Goal: Task Accomplishment & Management: Use online tool/utility

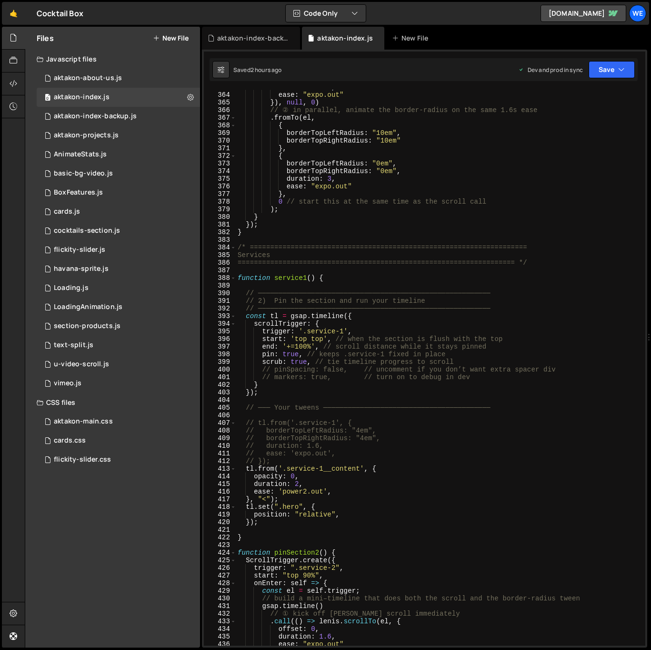
scroll to position [2774, 0]
click at [136, 74] on div "0 aktakon-about-us.js 0" at bounding box center [118, 78] width 163 height 19
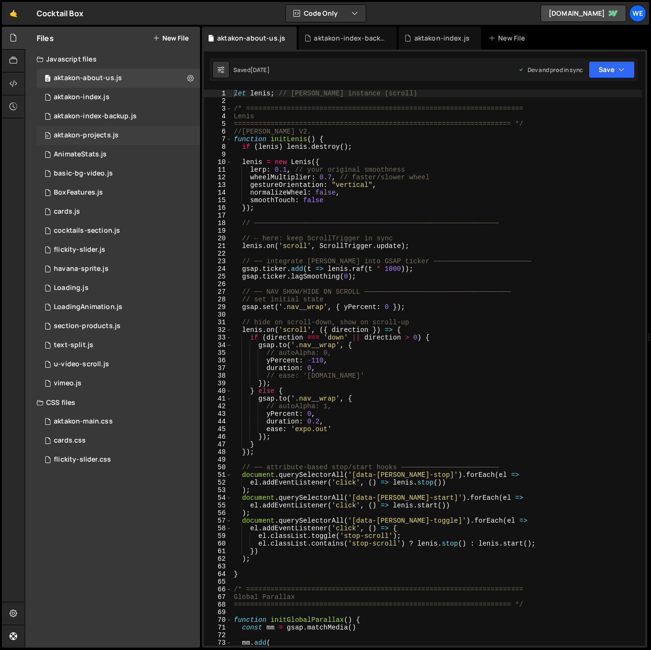
click at [129, 137] on div "0 aktakon-projects.js 0" at bounding box center [118, 135] width 163 height 19
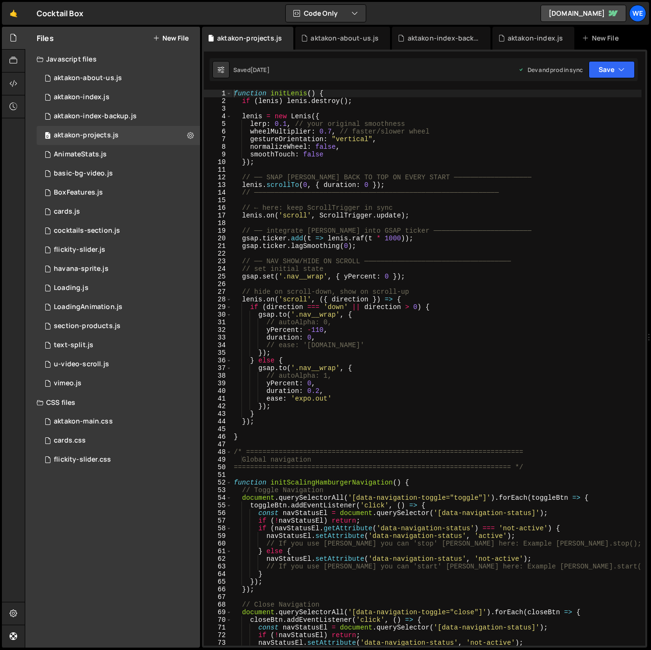
type textarea "normalizeWheel: false,"
click at [501, 148] on div "function initLenis ( ) { if ( [PERSON_NAME] ) [PERSON_NAME] . destroy ( ) ; [PE…" at bounding box center [437, 375] width 410 height 571
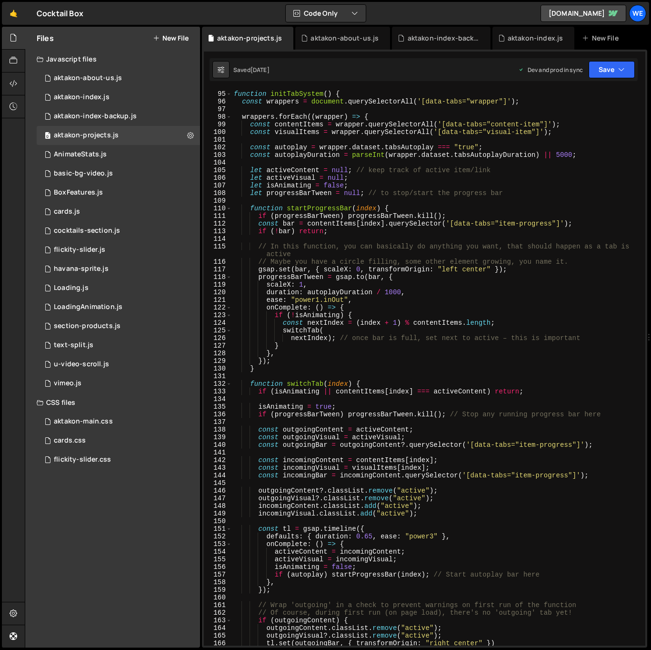
scroll to position [716, 0]
click at [116, 72] on div "0 aktakon-about-us.js 0" at bounding box center [118, 78] width 163 height 19
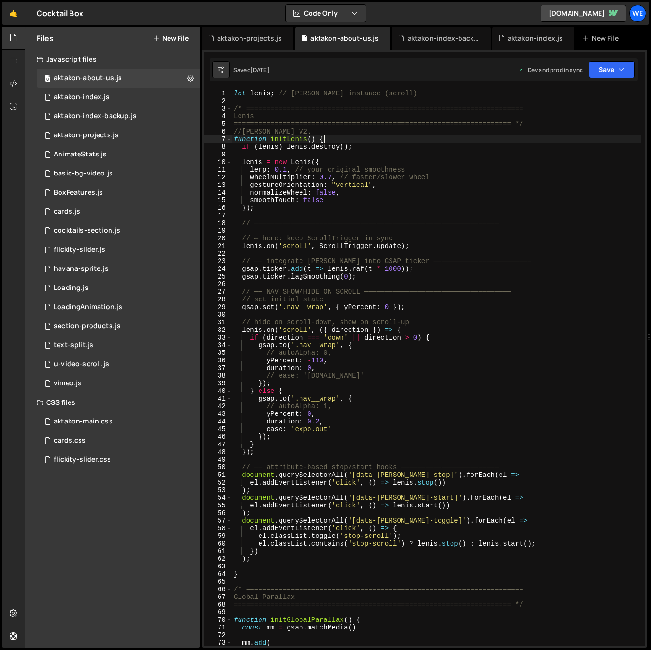
click at [434, 136] on div "let [PERSON_NAME] ; // [PERSON_NAME] instance (scroll) /* =====================…" at bounding box center [437, 375] width 410 height 571
type textarea "initScript();"
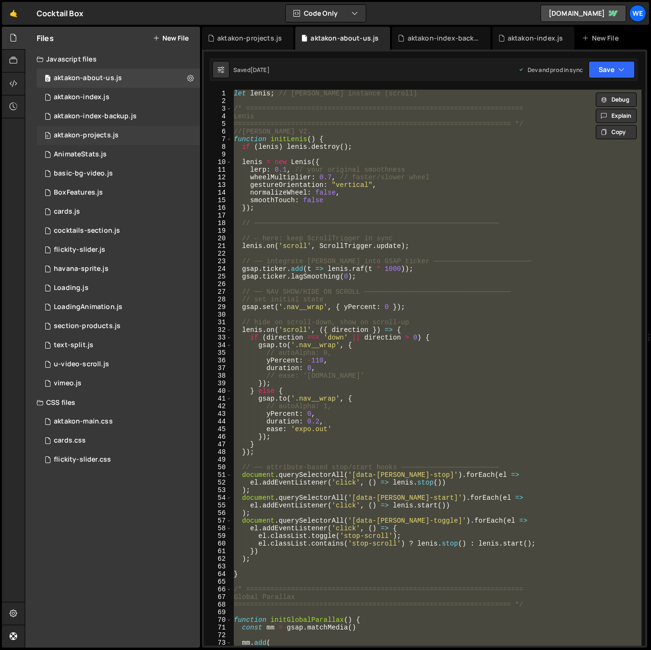
click at [132, 134] on div "0 aktakon-projects.js 0" at bounding box center [118, 135] width 163 height 19
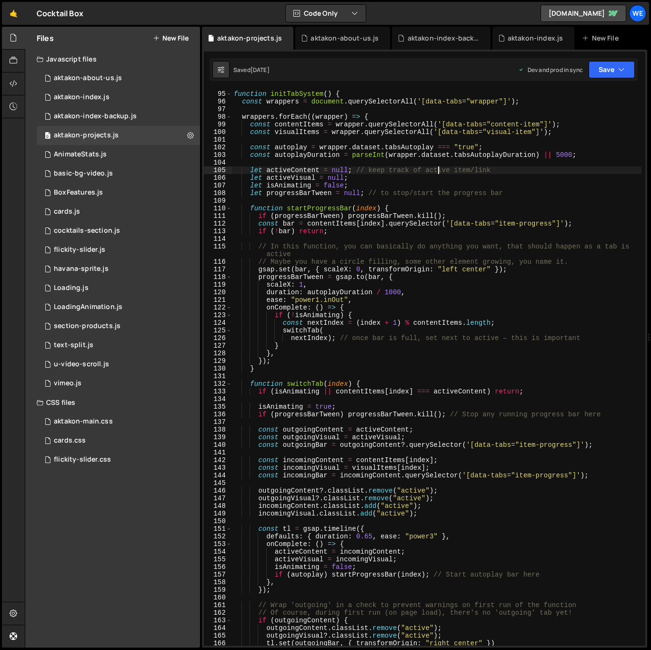
click at [438, 173] on div "function initTabSystem ( ) { const wrappers = document . querySelectorAll ( '[d…" at bounding box center [437, 367] width 410 height 571
type textarea "initScript();"
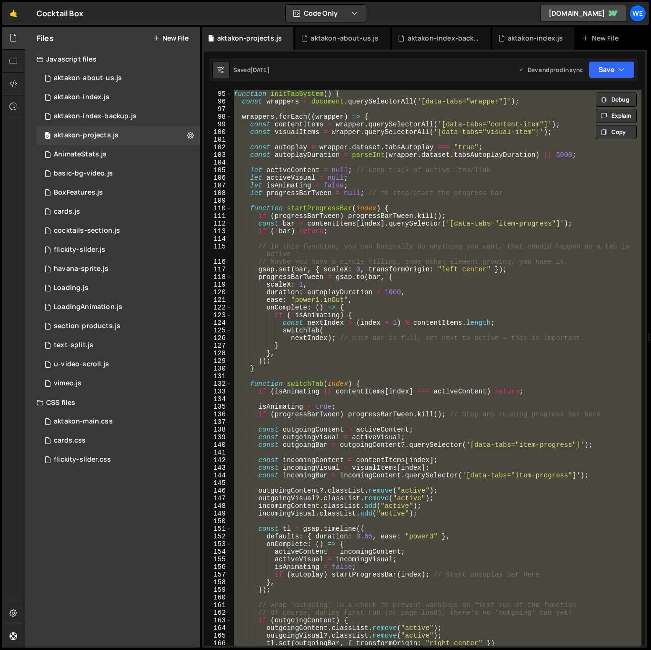
paste textarea
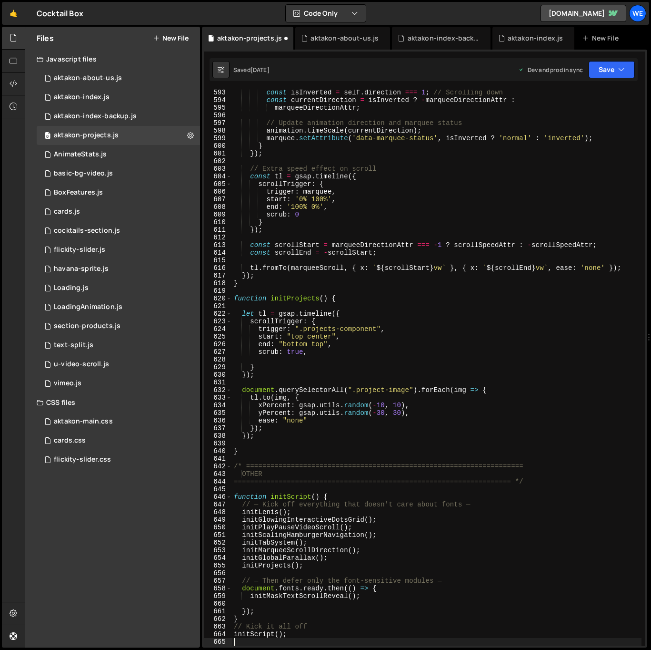
scroll to position [4545, 0]
click at [8, 97] on div at bounding box center [13, 106] width 23 height 23
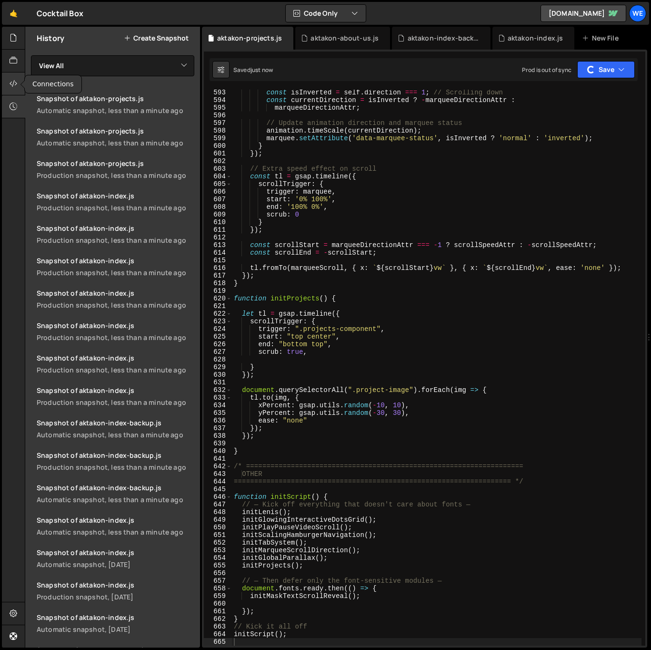
click at [9, 87] on div at bounding box center [13, 83] width 23 height 23
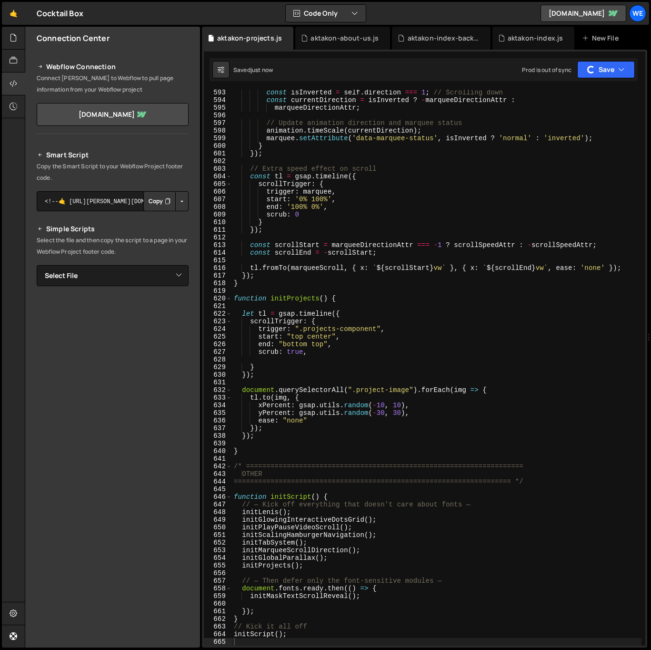
click at [131, 294] on div "Smart Script Copy the Smart Script to your Webflow Project footer code. <!--🤙 […" at bounding box center [113, 315] width 152 height 333
click at [123, 273] on select "Select File aktakon-about-us.js aktakon-index.js aktakon-projects.js aktakon-in…" at bounding box center [113, 275] width 152 height 21
select select "44389"
click at [182, 305] on button "Button group with nested dropdown" at bounding box center [181, 308] width 13 height 20
click at [171, 335] on link "Copy Production Script" at bounding box center [141, 339] width 93 height 13
